Goal: Check status: Check status

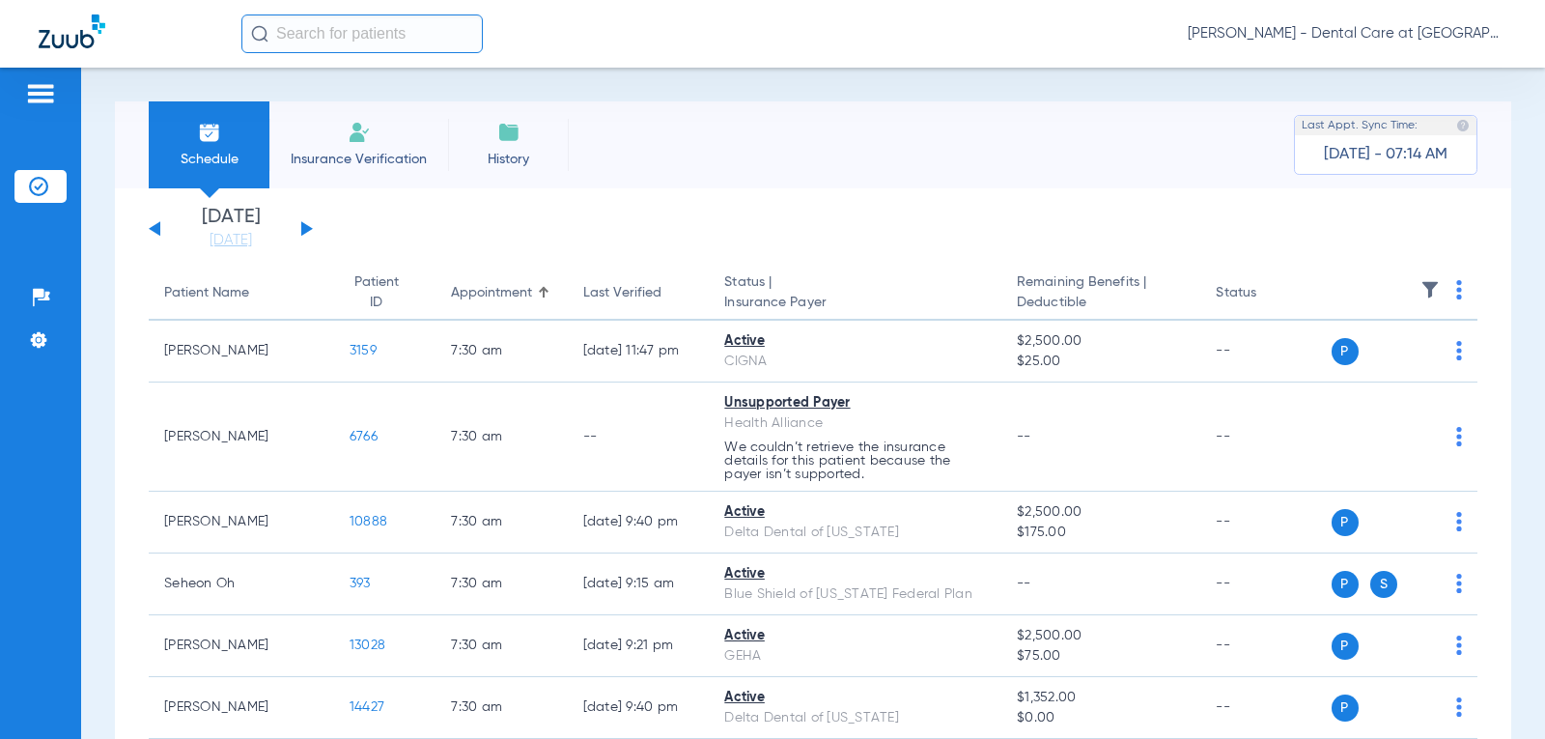
click at [320, 37] on input "text" at bounding box center [361, 33] width 241 height 39
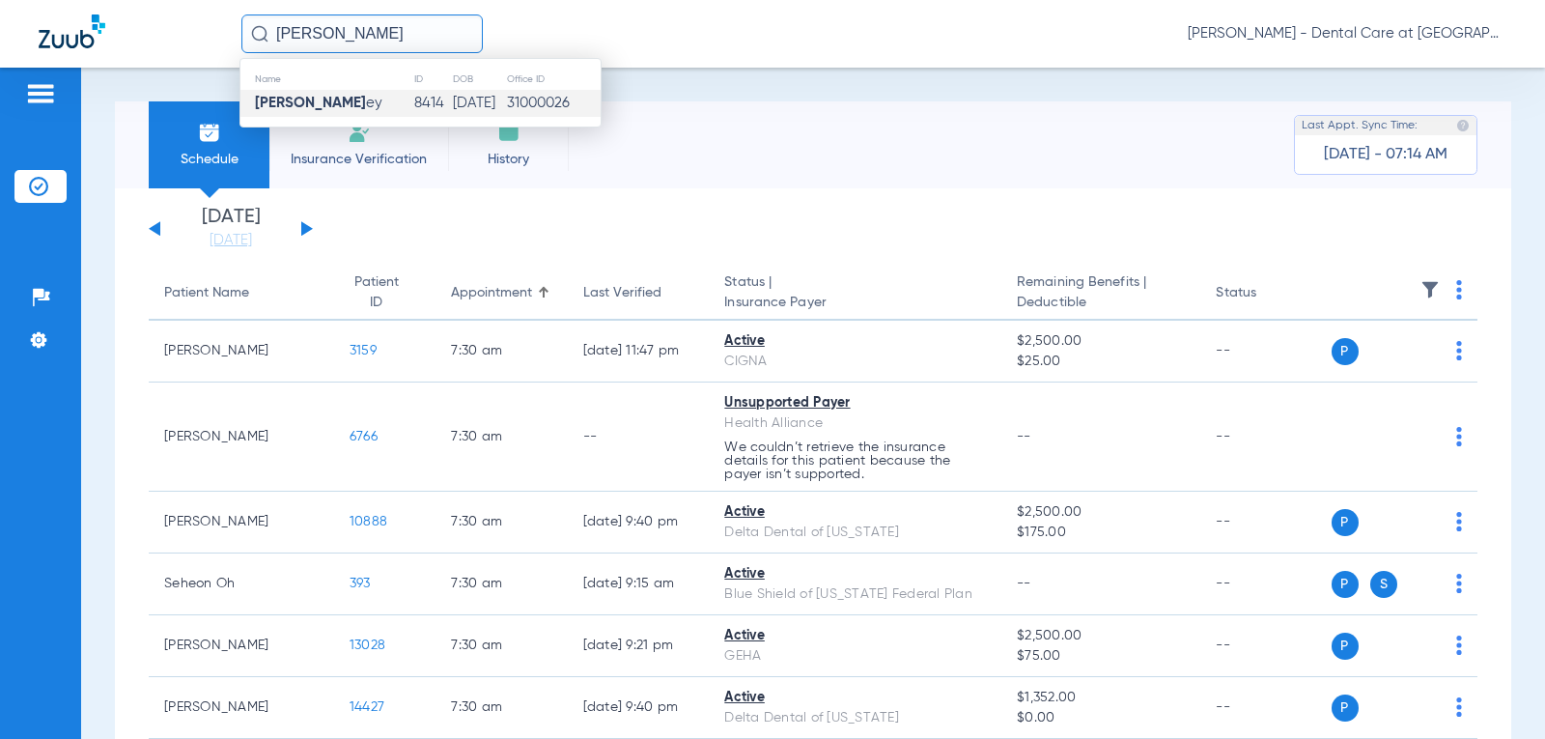
click at [359, 104] on td "[PERSON_NAME]" at bounding box center [326, 103] width 173 height 27
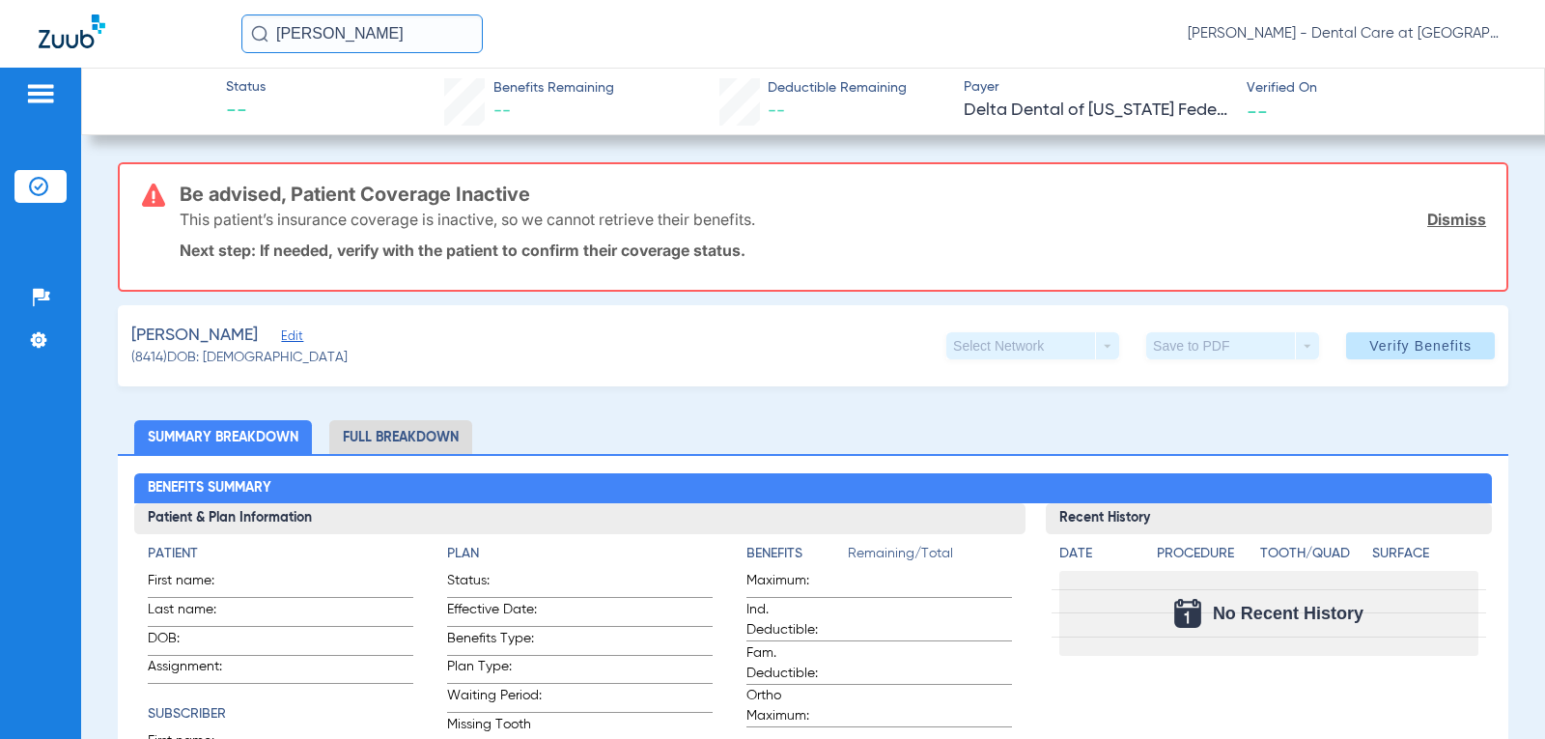
drag, startPoint x: 349, startPoint y: 33, endPoint x: 56, endPoint y: 33, distance: 293.5
click at [56, 33] on div "[PERSON_NAME] [PERSON_NAME] - Dental Care at [GEOGRAPHIC_DATA]" at bounding box center [772, 34] width 1545 height 68
type input "k"
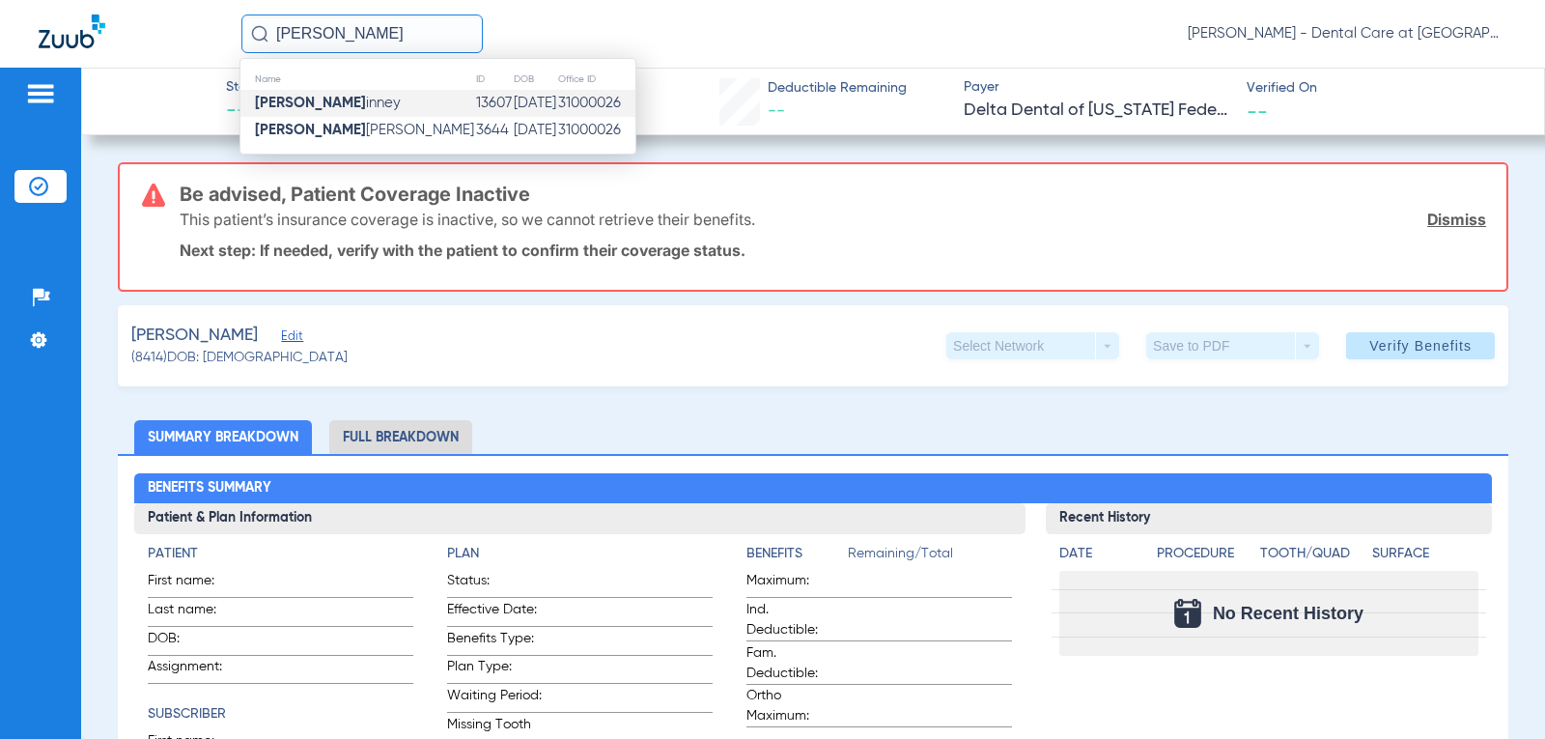
click at [321, 99] on span "Sydney K inney" at bounding box center [328, 103] width 146 height 14
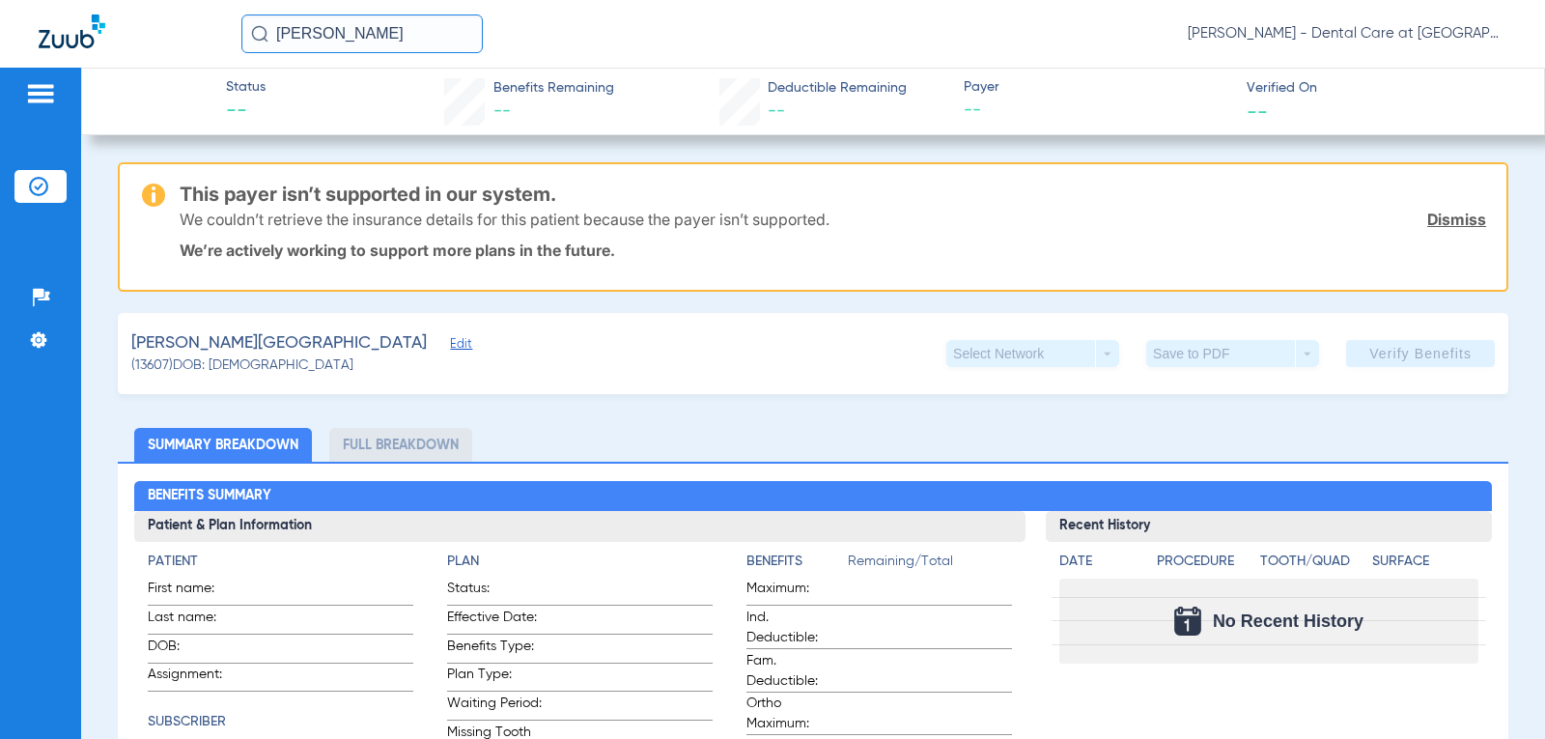
drag, startPoint x: 390, startPoint y: 42, endPoint x: 195, endPoint y: 34, distance: 195.2
click at [195, 34] on div "sydney k [PERSON_NAME] - Dental Care at [GEOGRAPHIC_DATA]" at bounding box center [772, 34] width 1545 height 68
click at [395, 37] on input "[PERSON_NAME]" at bounding box center [361, 33] width 241 height 39
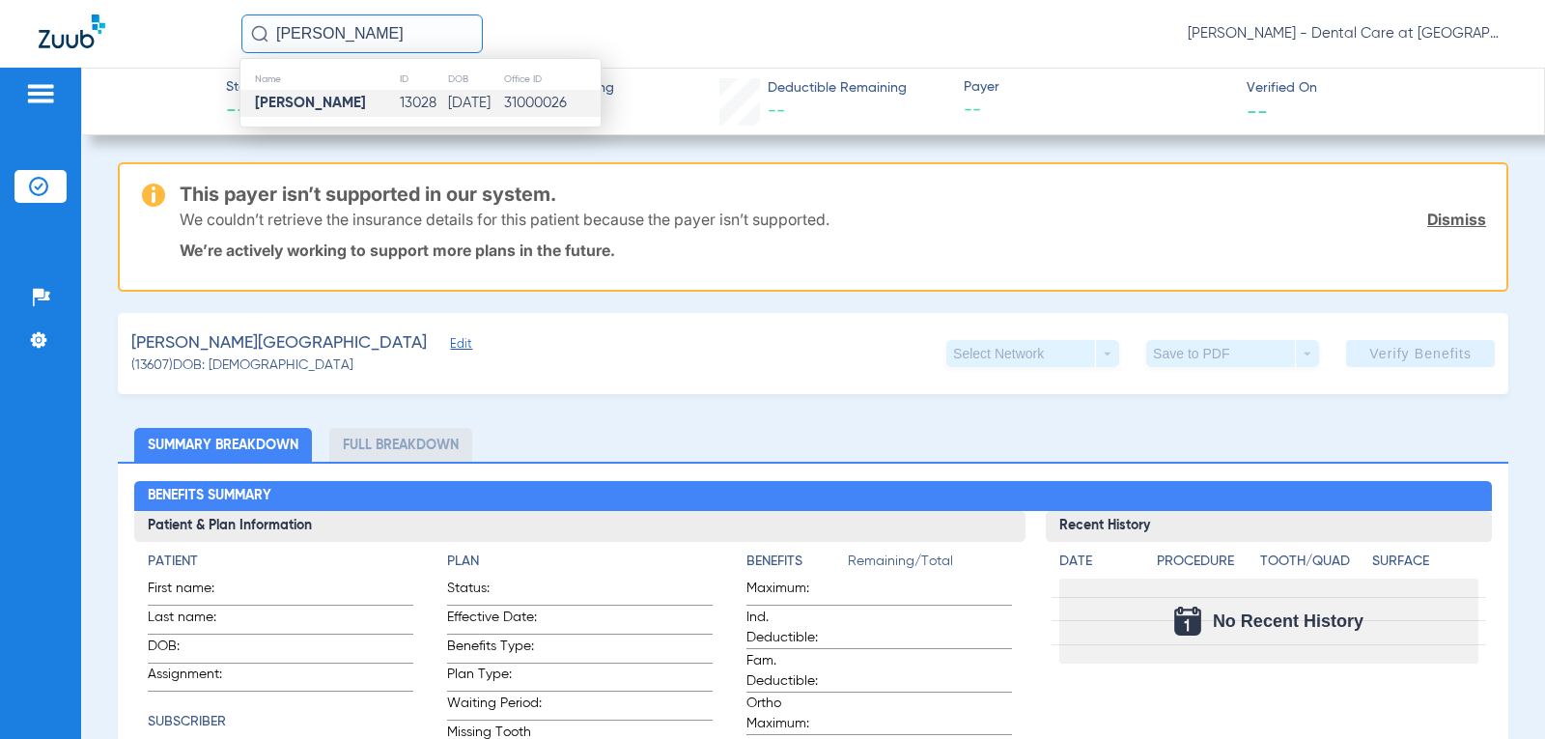
type input "[PERSON_NAME]"
click at [365, 98] on strong "[PERSON_NAME]" at bounding box center [310, 103] width 111 height 14
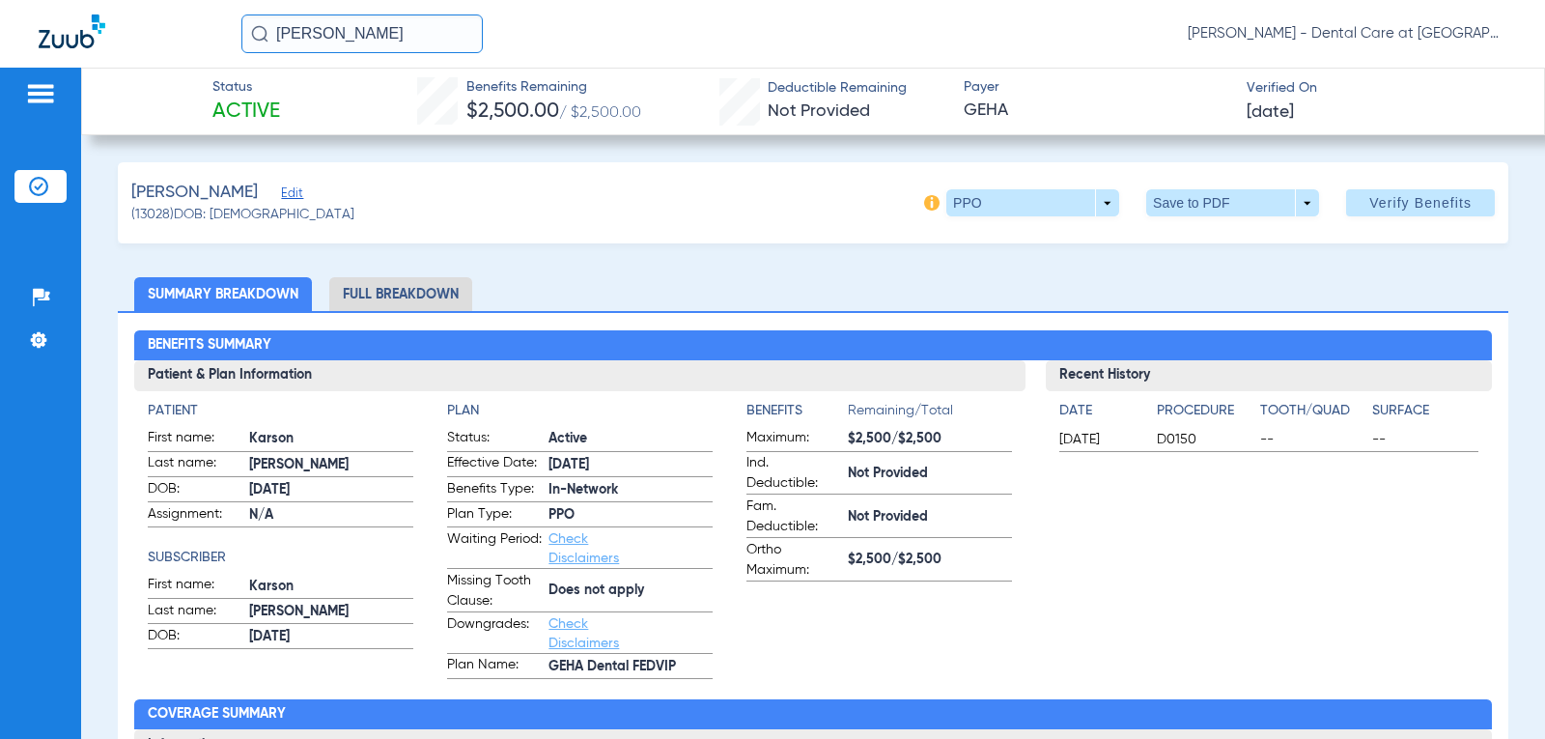
drag, startPoint x: 67, startPoint y: 31, endPoint x: 76, endPoint y: 70, distance: 39.8
click at [67, 31] on img at bounding box center [72, 31] width 67 height 34
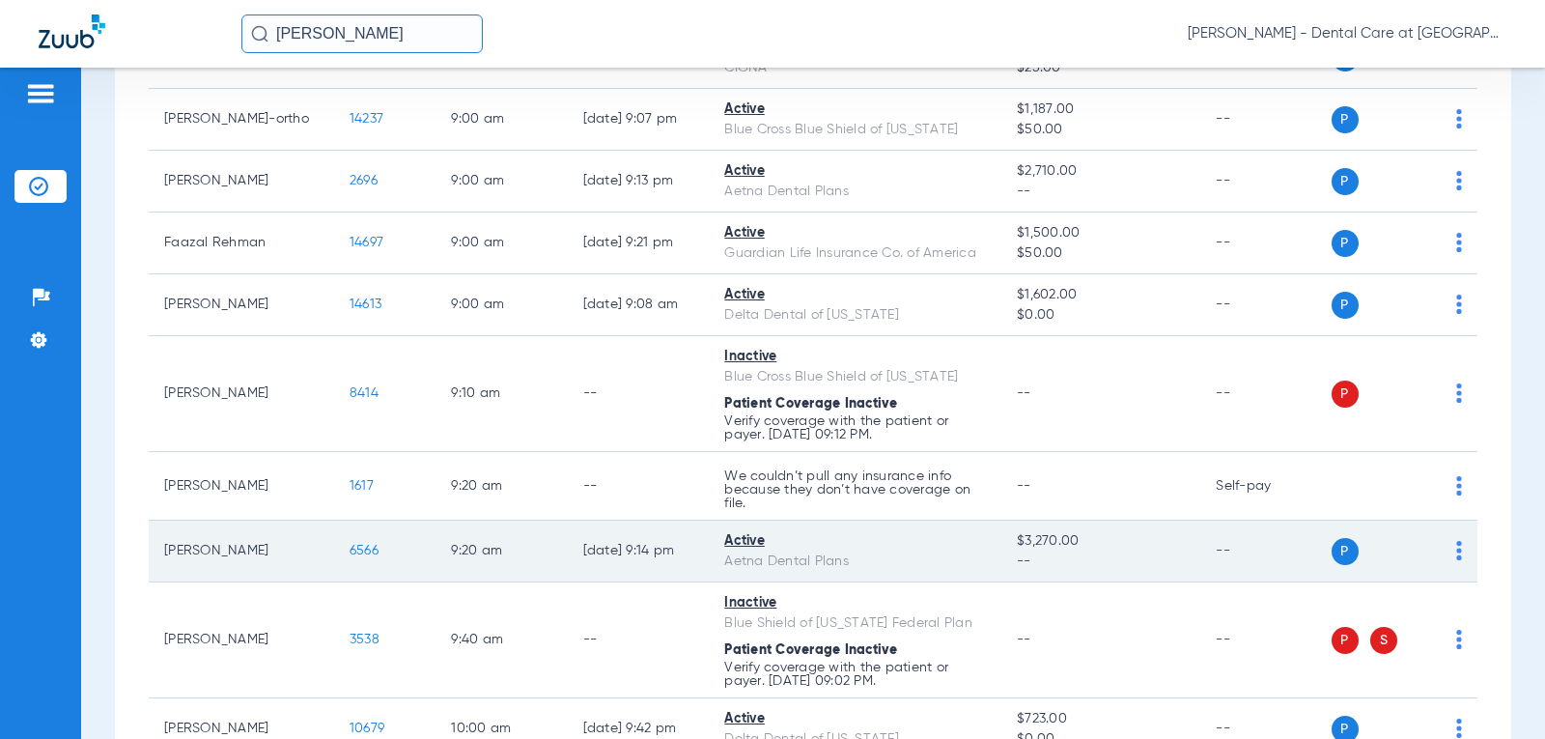
scroll to position [1159, 0]
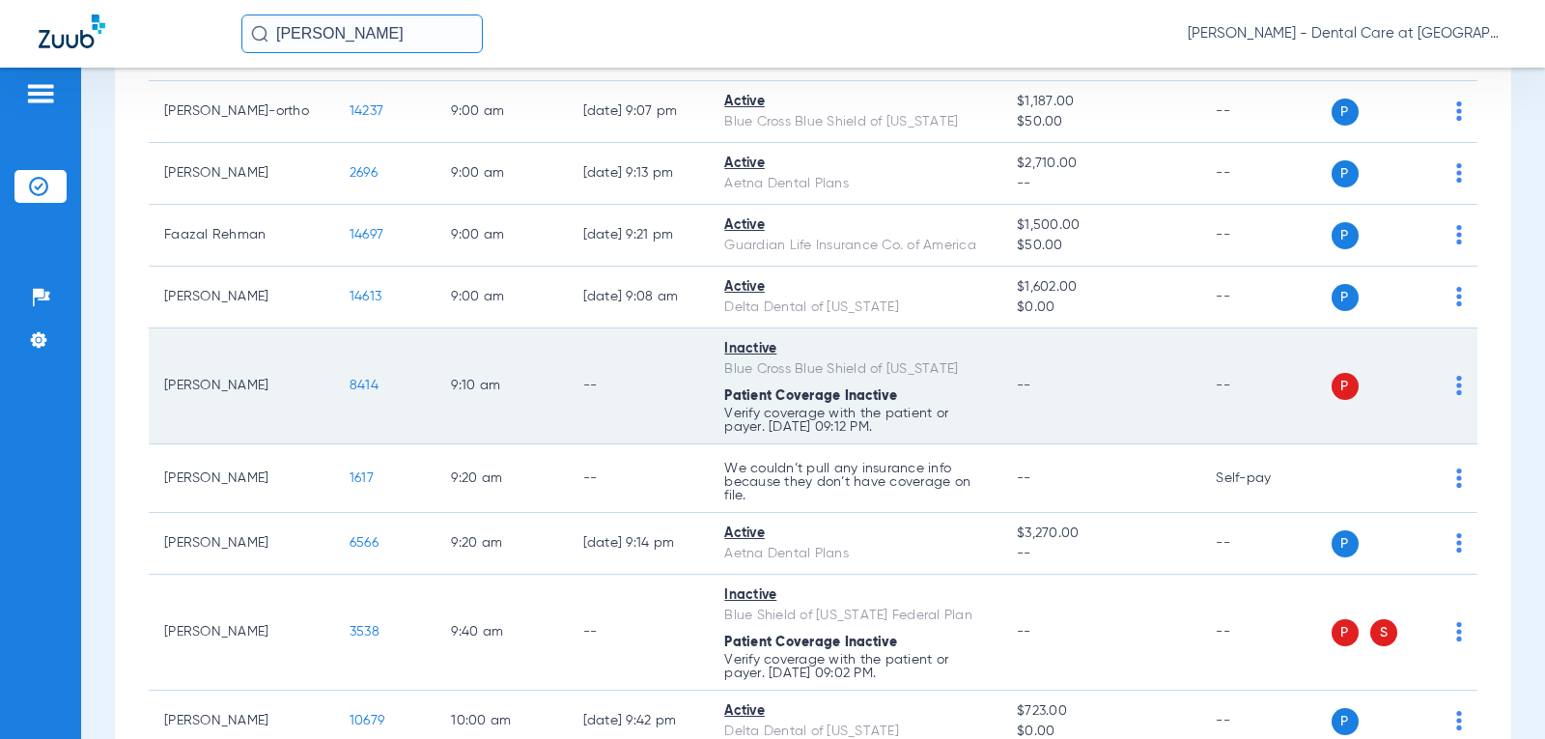
click at [650, 385] on td "--" at bounding box center [639, 386] width 142 height 116
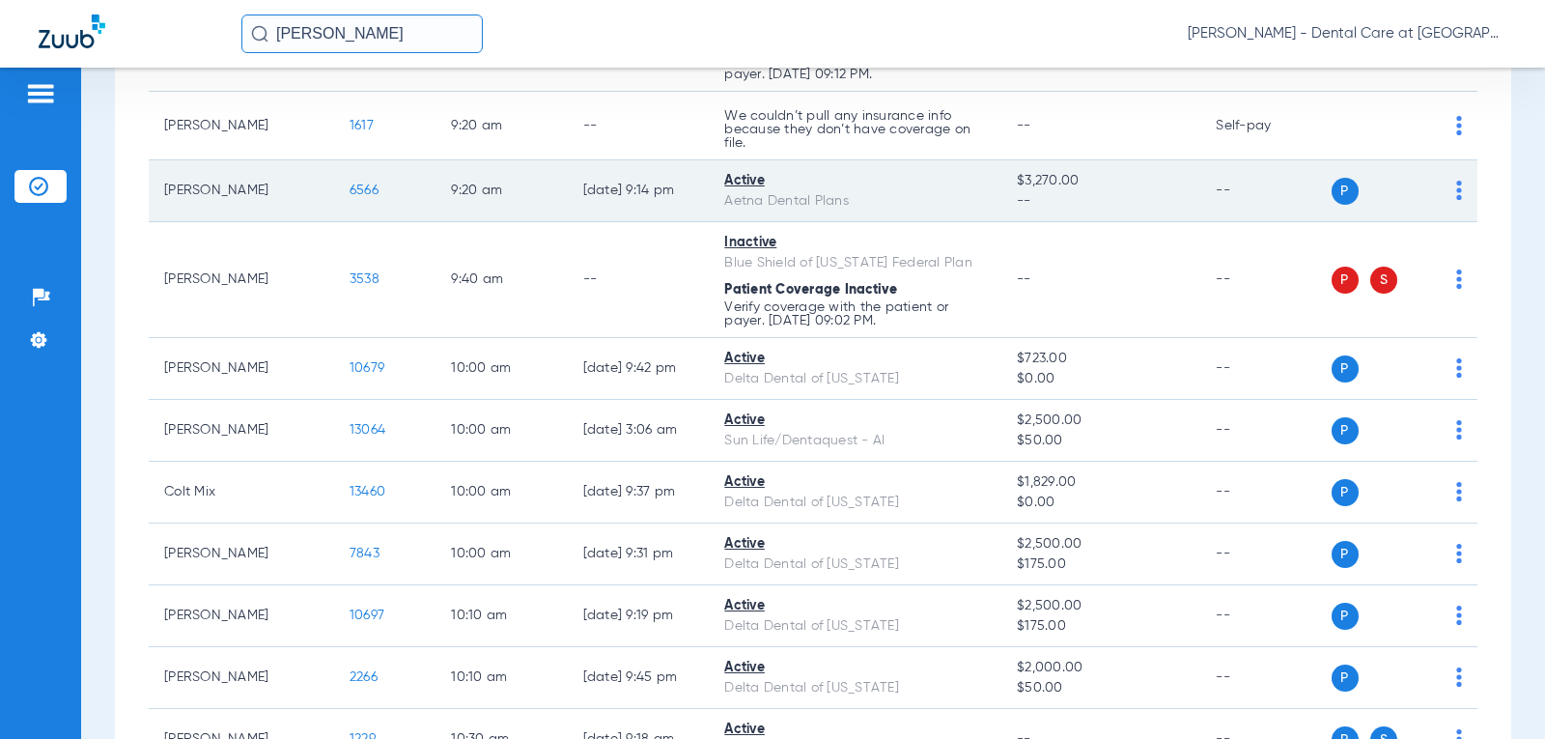
scroll to position [1545, 0]
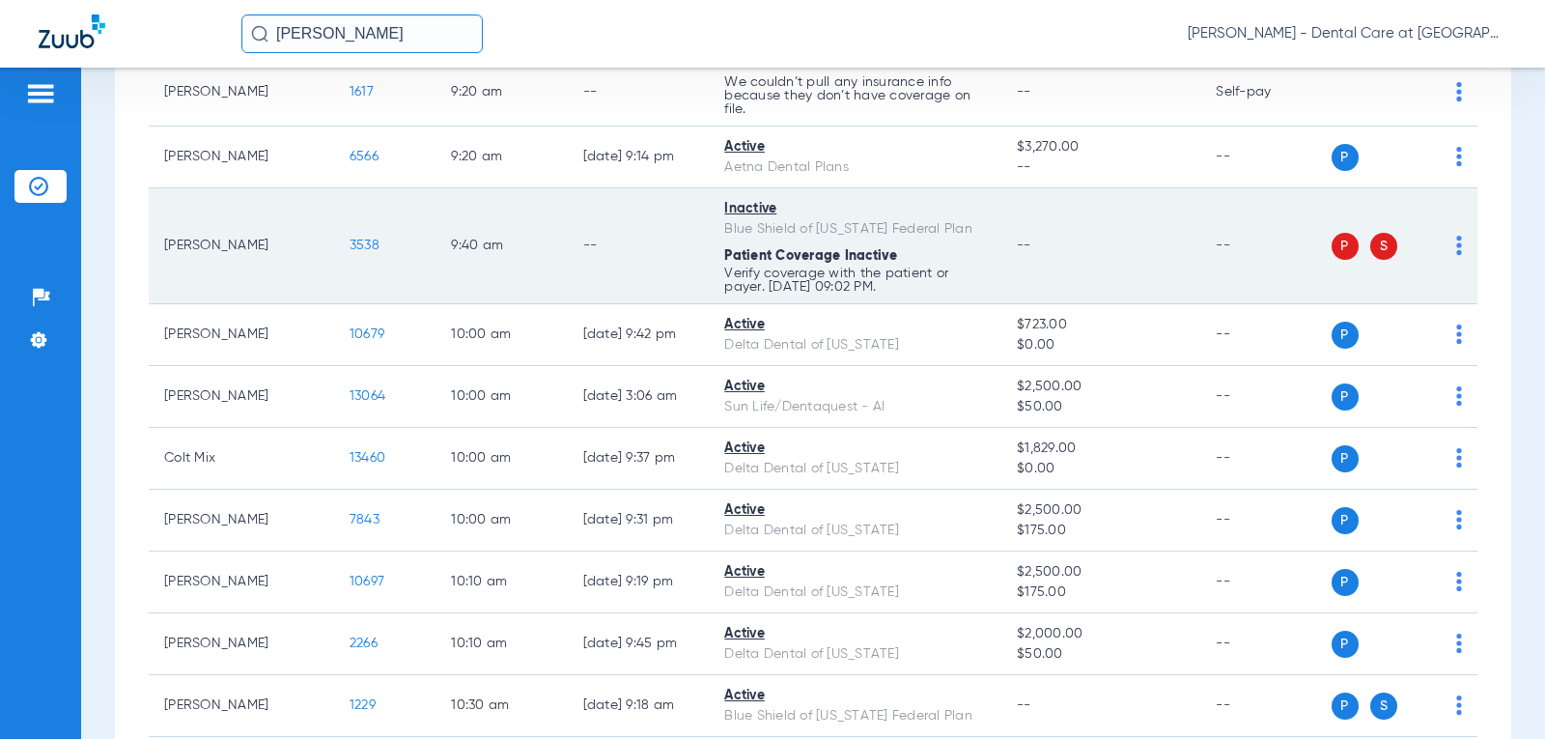
click at [572, 229] on td "--" at bounding box center [639, 246] width 142 height 116
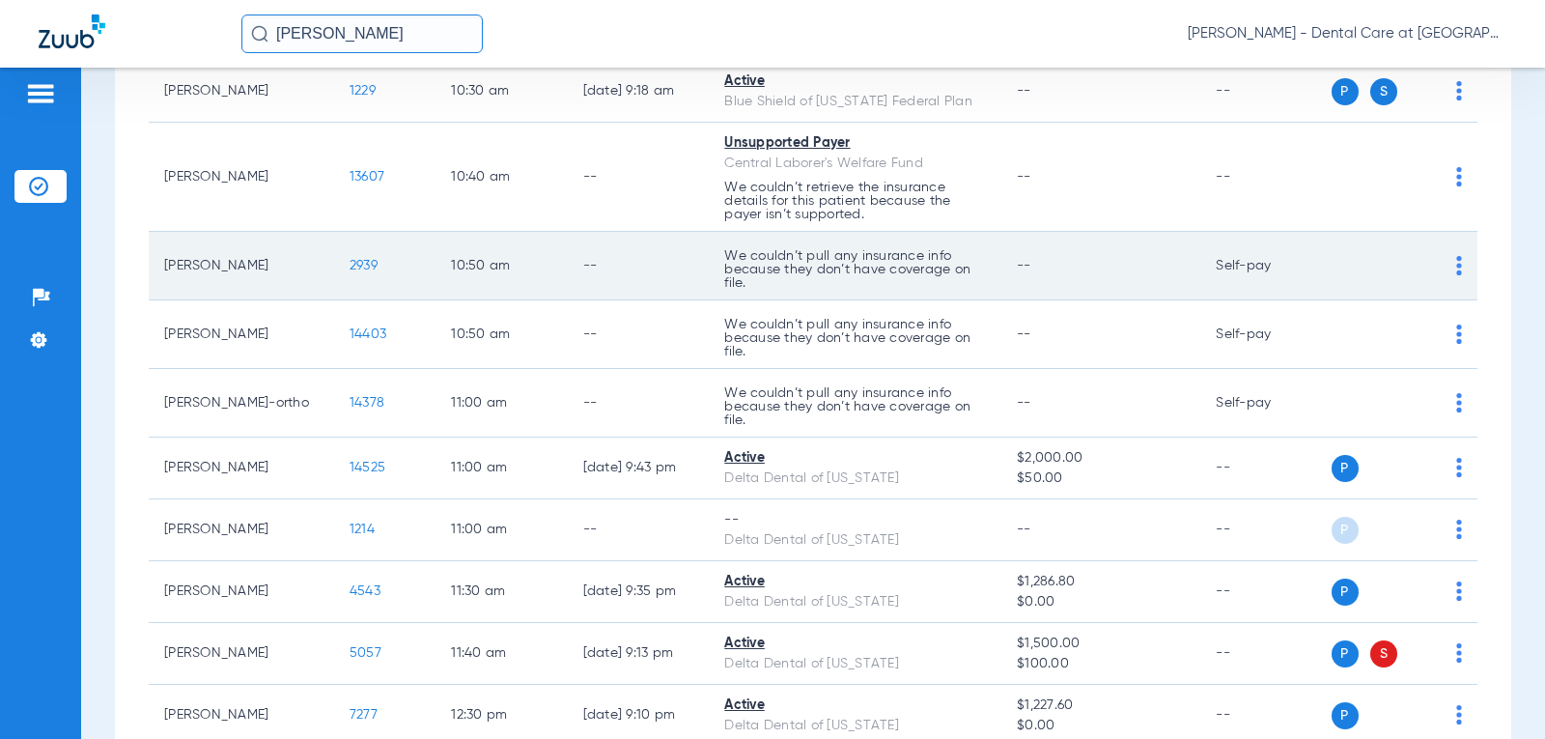
scroll to position [2124, 0]
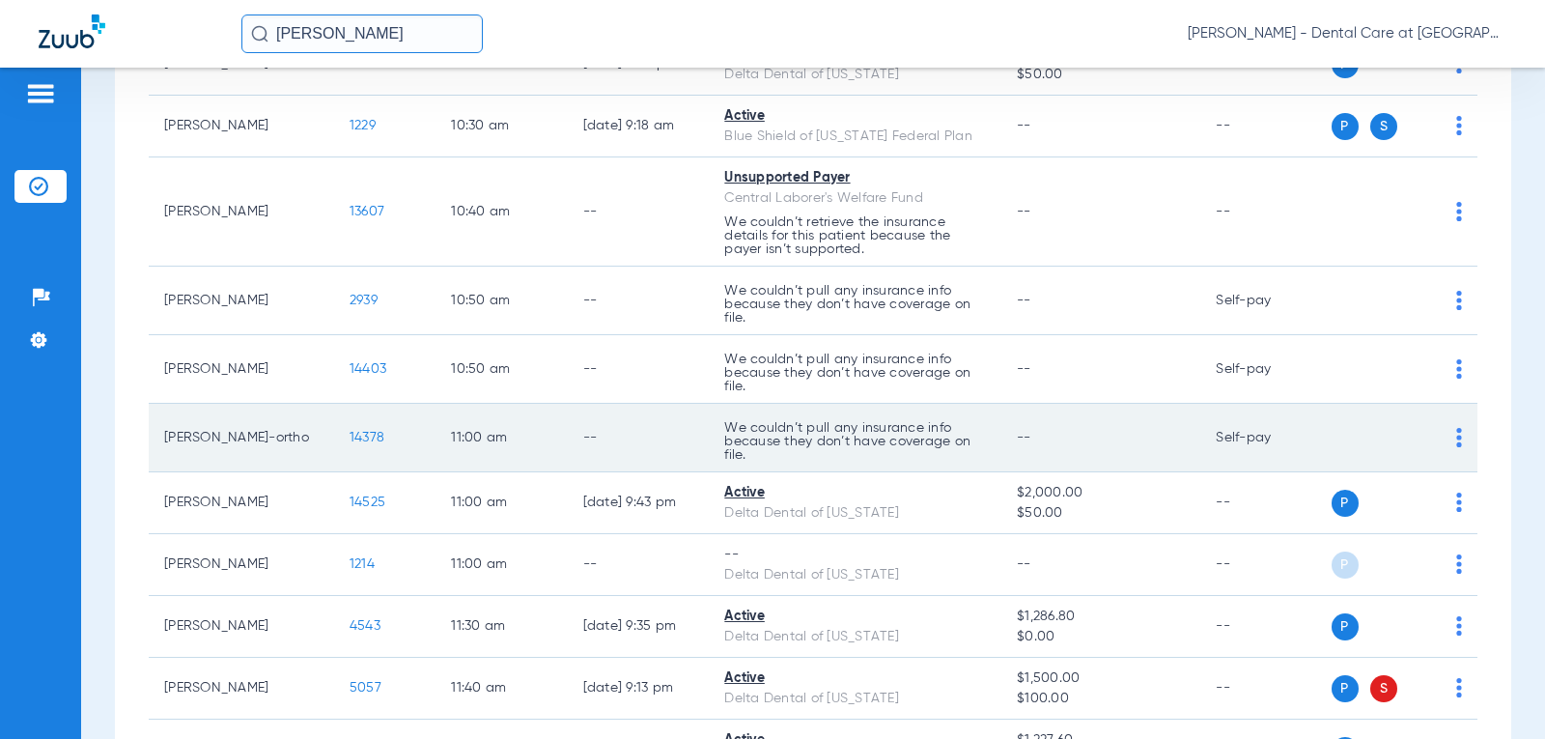
click at [334, 420] on td "14378" at bounding box center [384, 438] width 101 height 69
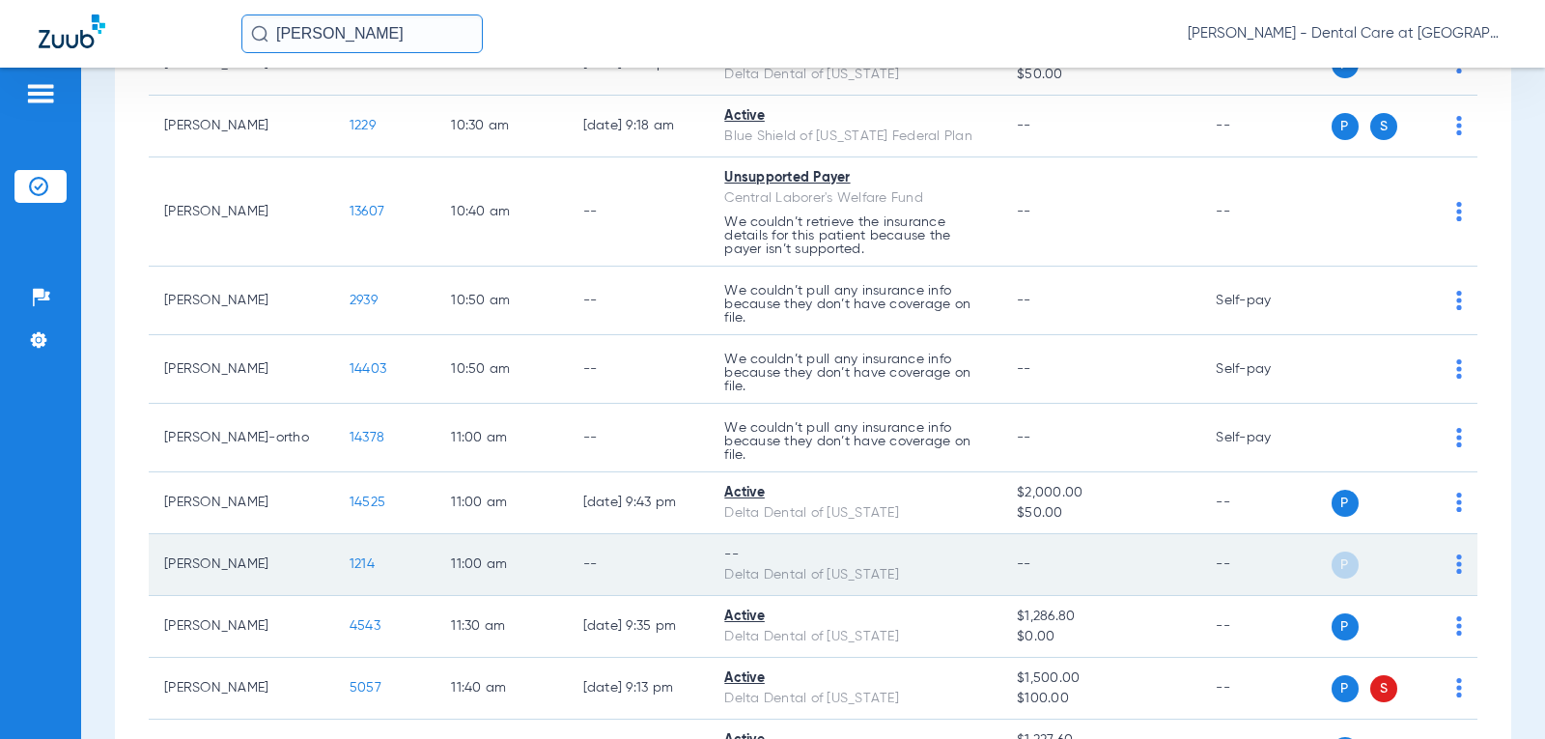
click at [370, 544] on td "1214" at bounding box center [384, 565] width 101 height 62
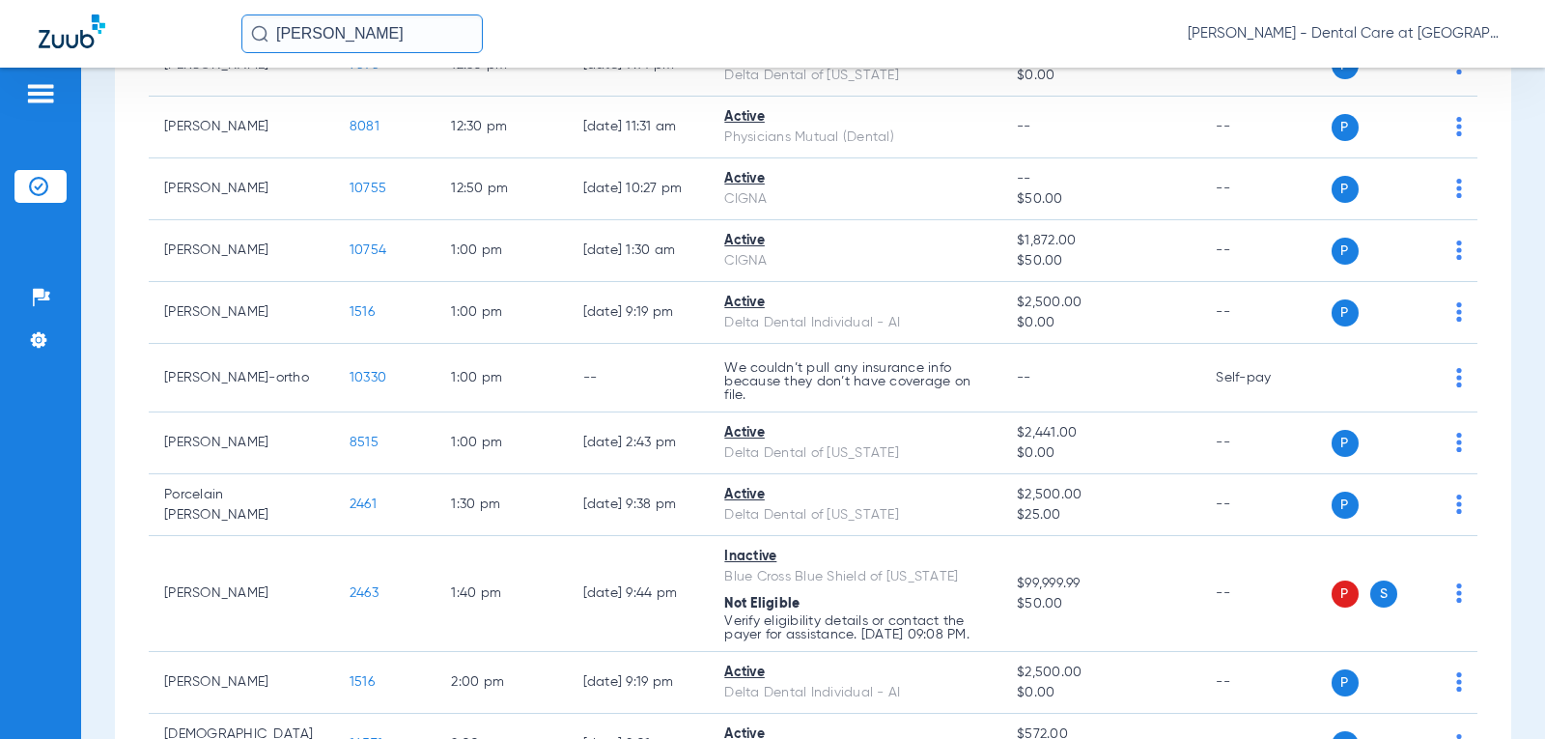
scroll to position [2896, 0]
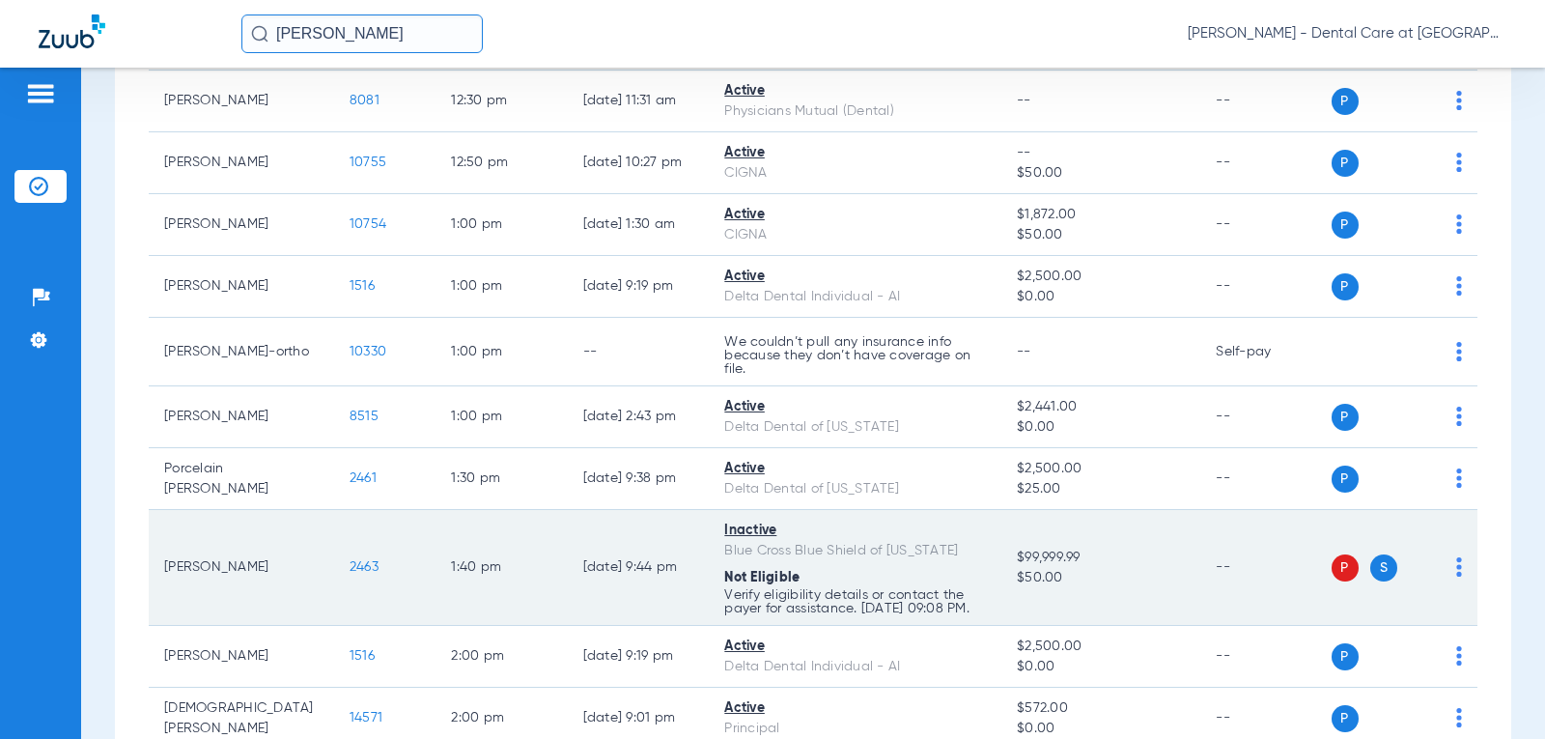
click at [334, 563] on td "2463" at bounding box center [384, 568] width 101 height 116
click at [349, 566] on span "2463" at bounding box center [363, 567] width 29 height 14
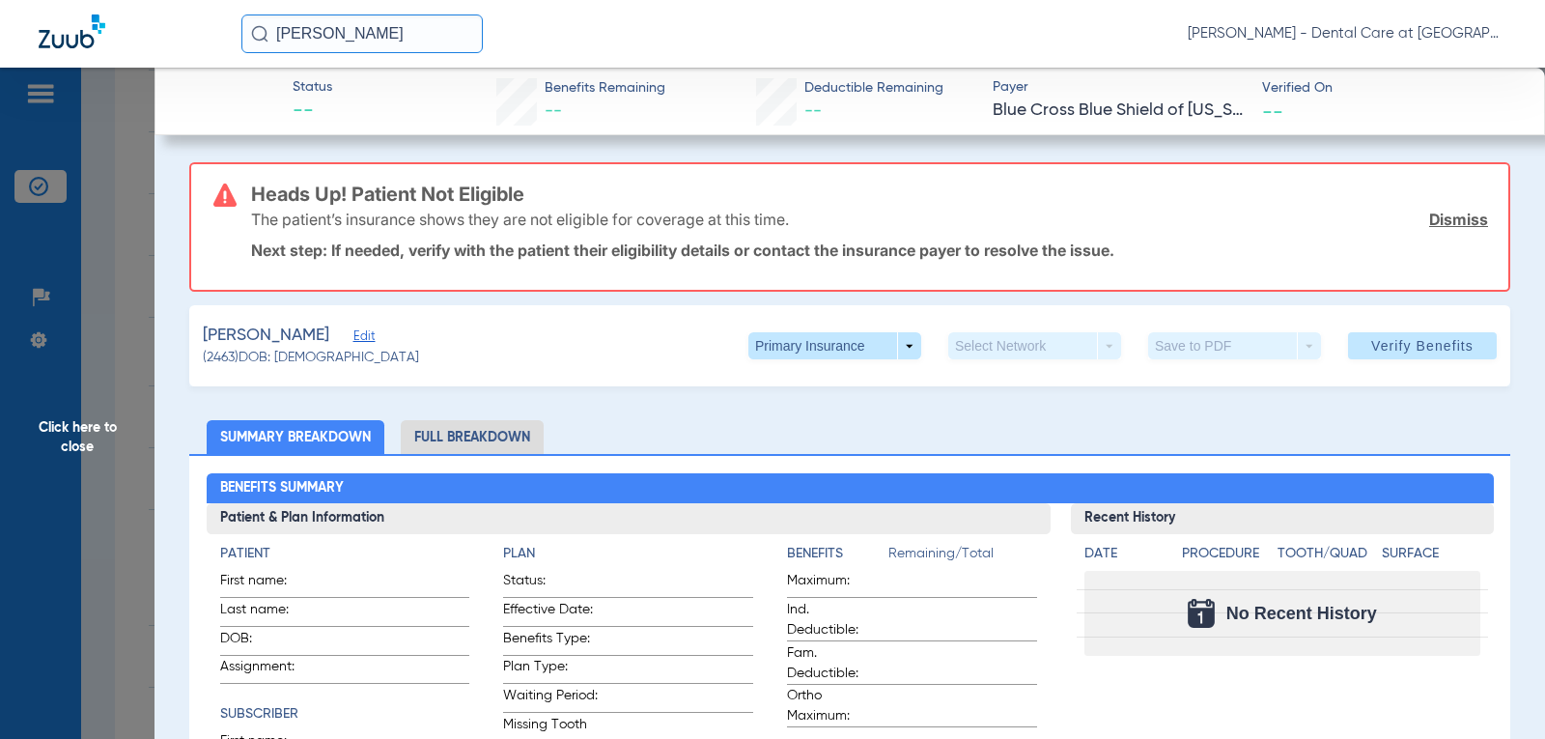
click at [193, 130] on div "Status -- Benefits Remaining -- Deductible Remaining -- Payer Blue Cross Blue S…" at bounding box center [849, 102] width 1390 height 68
drag, startPoint x: 392, startPoint y: 37, endPoint x: 72, endPoint y: 30, distance: 319.6
click at [73, 30] on div "[PERSON_NAME] [PERSON_NAME] - Dental Care at [GEOGRAPHIC_DATA]" at bounding box center [772, 34] width 1545 height 68
click at [168, 133] on div "Status -- Benefits Remaining -- Deductible Remaining -- Payer Blue Cross Blue S…" at bounding box center [849, 102] width 1390 height 68
click at [54, 36] on img at bounding box center [72, 31] width 67 height 34
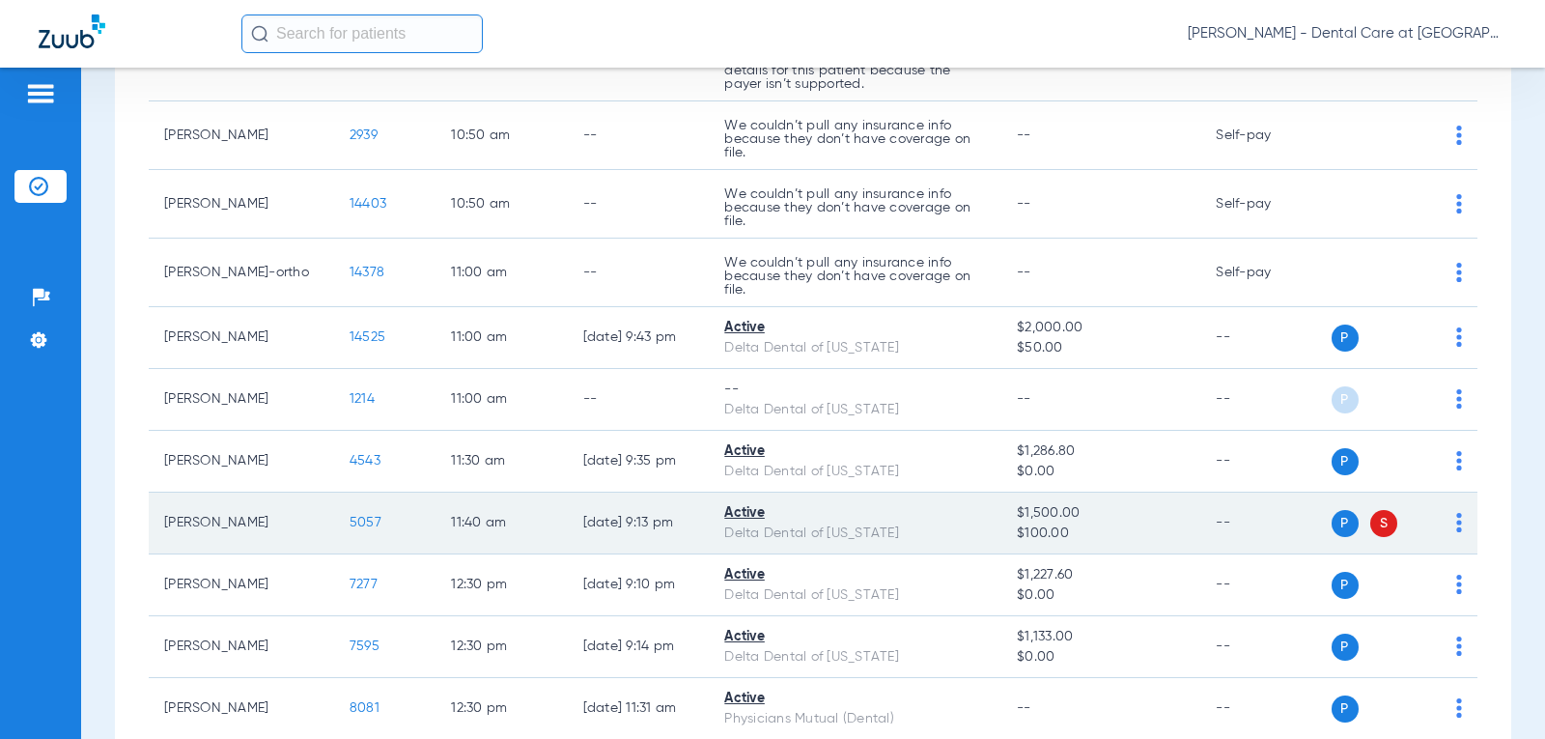
scroll to position [2317, 0]
